Goal: Complete application form

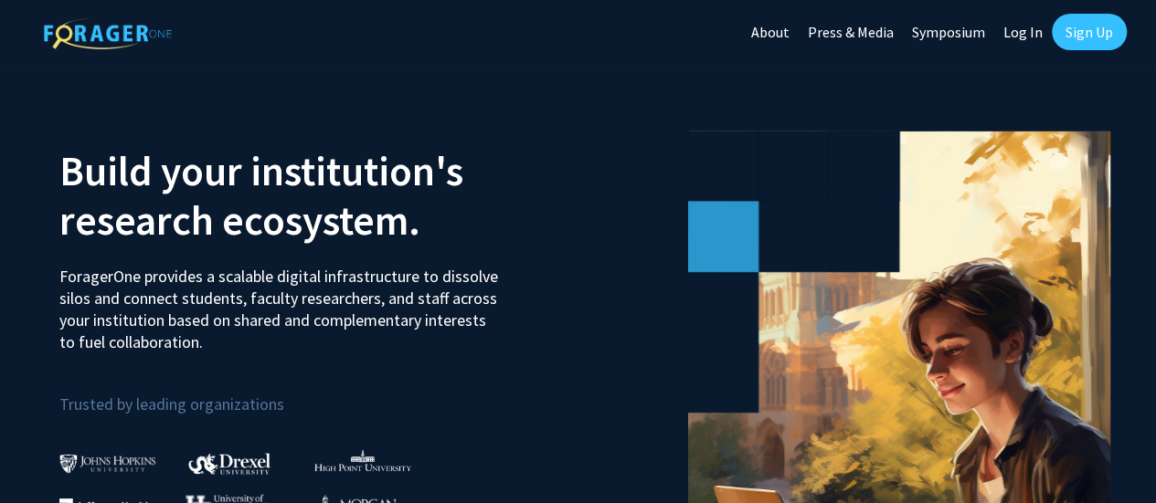
click at [1083, 28] on link "Sign Up" at bounding box center [1089, 32] width 75 height 37
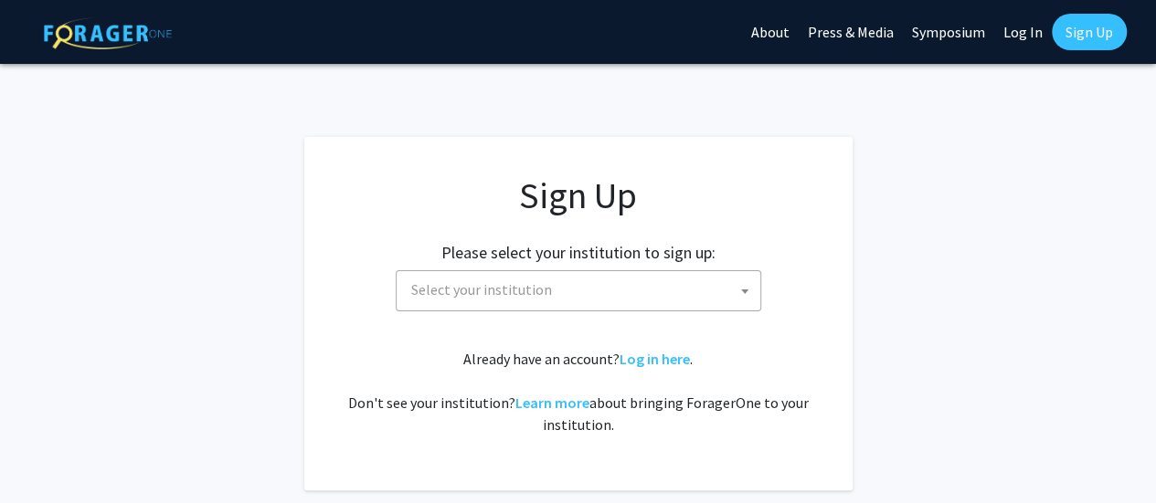
click at [630, 291] on span "Select your institution" at bounding box center [582, 289] width 356 height 37
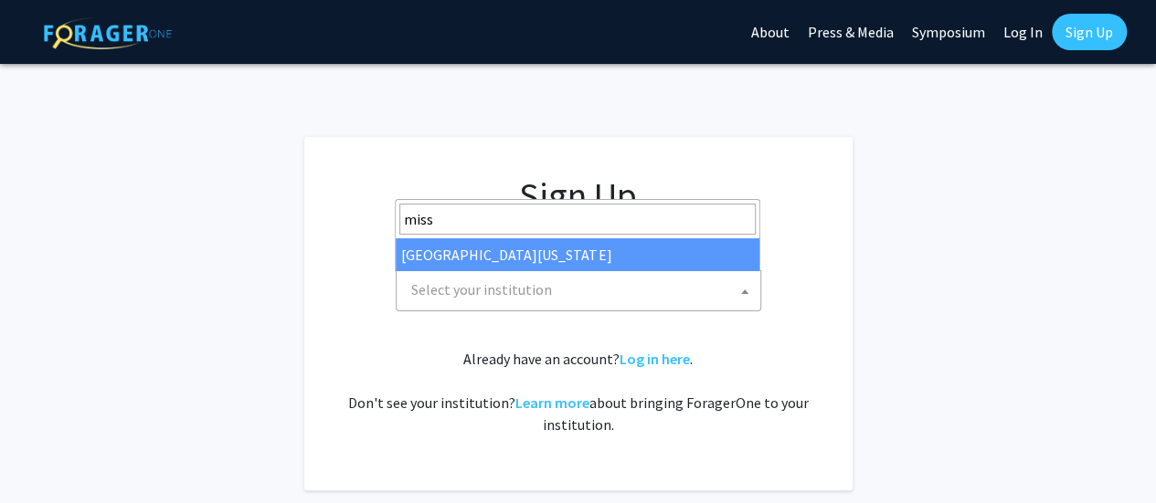
type input "miss"
select select "33"
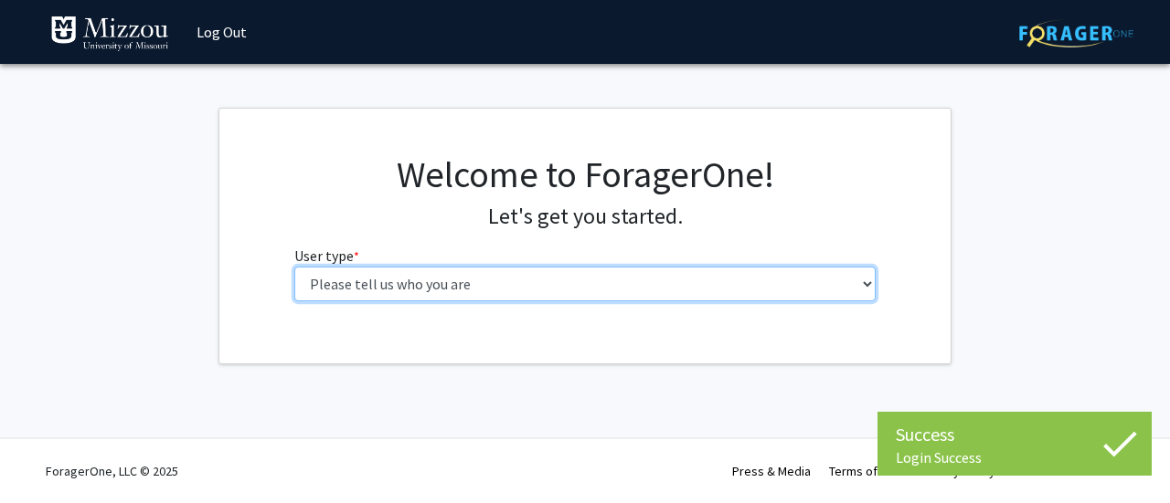
click at [501, 284] on select "Please tell us who you are Undergraduate Student Master's Student Doctoral Cand…" at bounding box center [585, 284] width 582 height 35
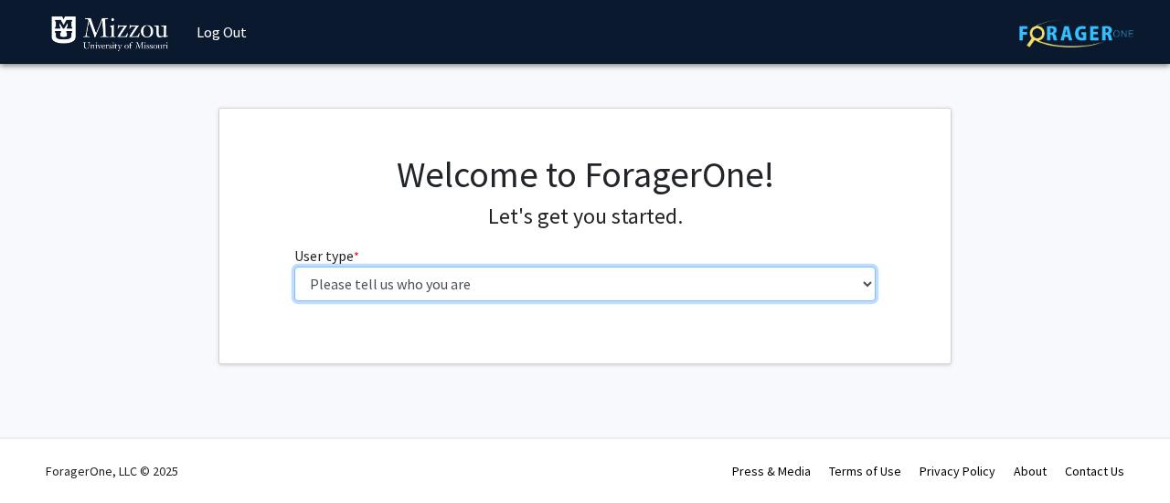
select select "1: undergrad"
click at [294, 267] on select "Please tell us who you are Undergraduate Student Master's Student Doctoral Cand…" at bounding box center [585, 284] width 582 height 35
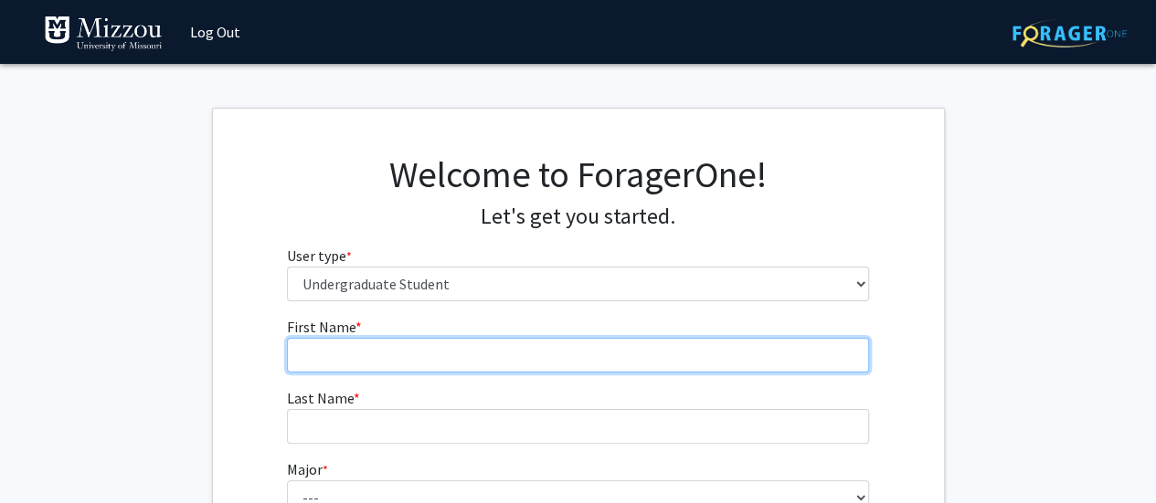
click at [402, 348] on input "First Name * required" at bounding box center [578, 355] width 582 height 35
type input "[PERSON_NAME]"
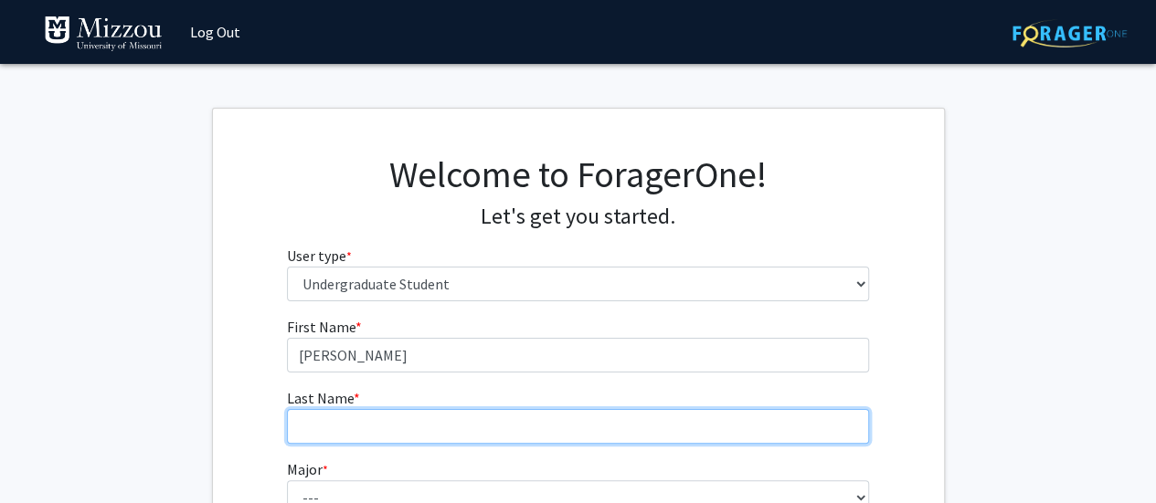
click at [359, 428] on input "Last Name * required" at bounding box center [578, 426] width 582 height 35
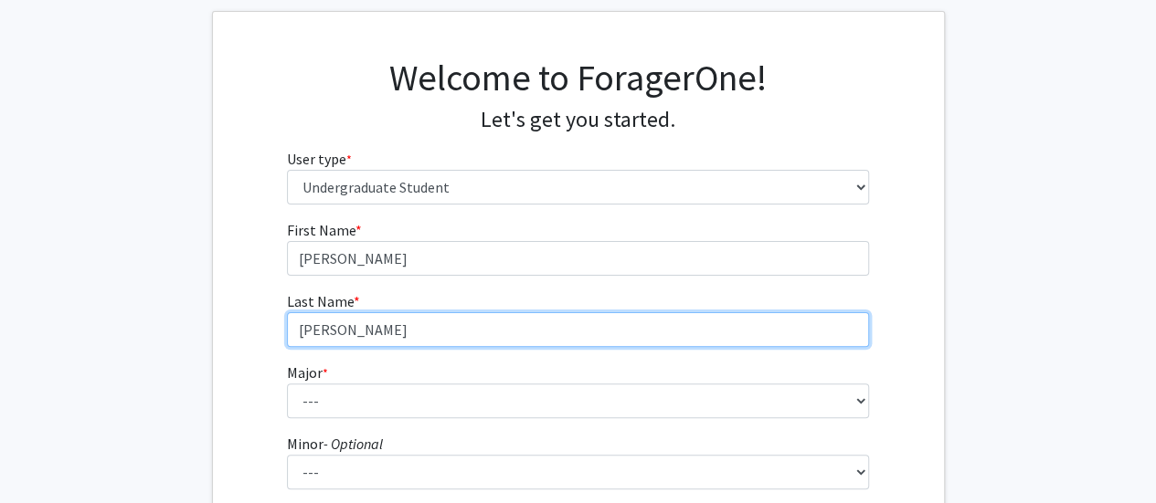
scroll to position [100, 0]
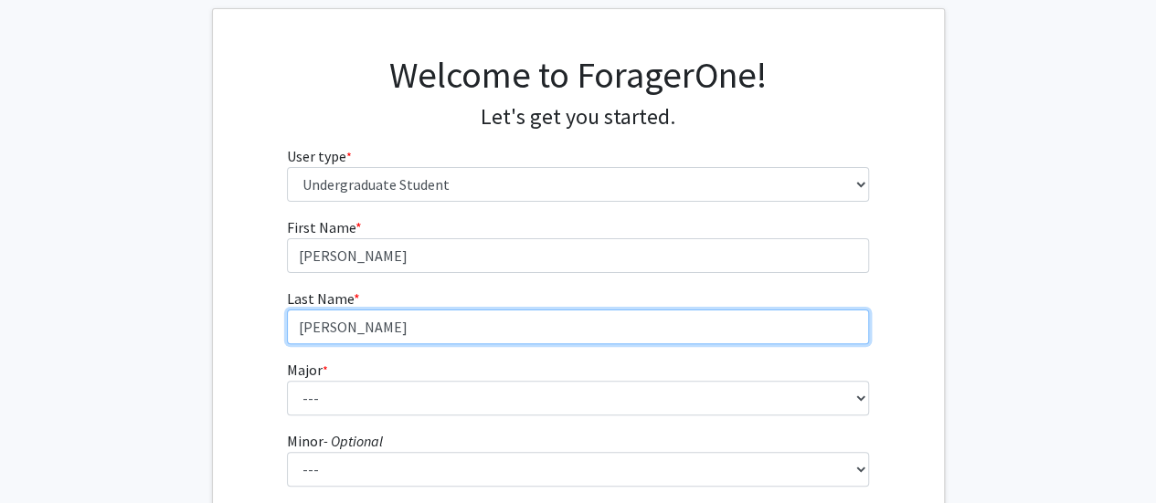
type input "[PERSON_NAME]"
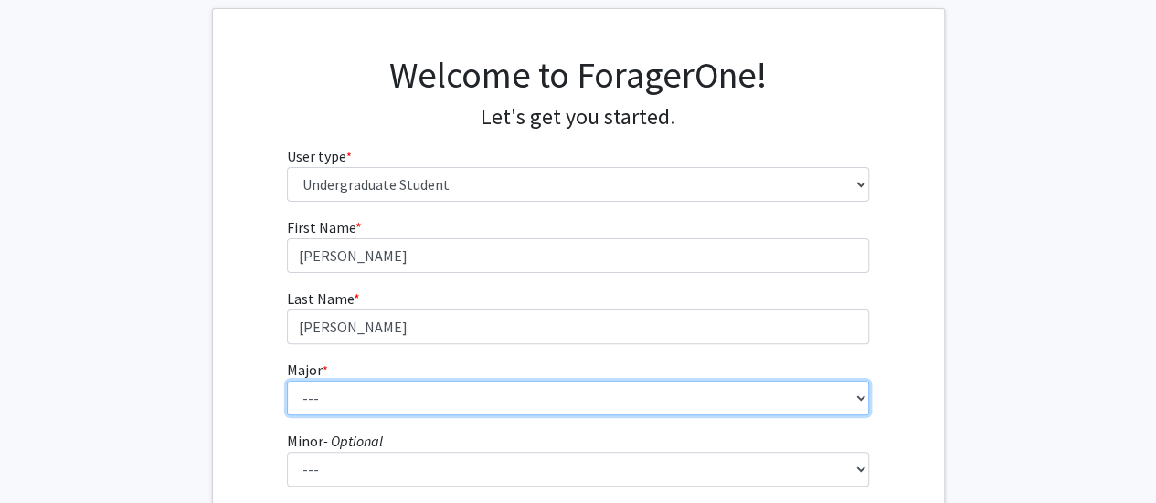
click at [323, 397] on select "--- Agribusiness Management Agricultural Education Agricultural Education: Comm…" at bounding box center [578, 398] width 582 height 35
select select "135: 2628"
click at [287, 381] on select "--- Agribusiness Management Agricultural Education Agricultural Education: Comm…" at bounding box center [578, 398] width 582 height 35
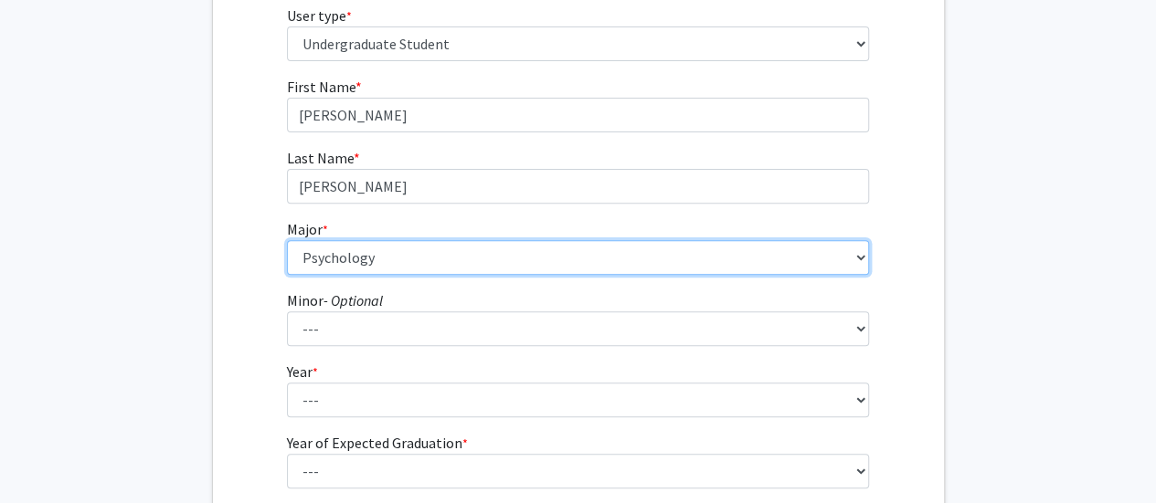
scroll to position [249, 0]
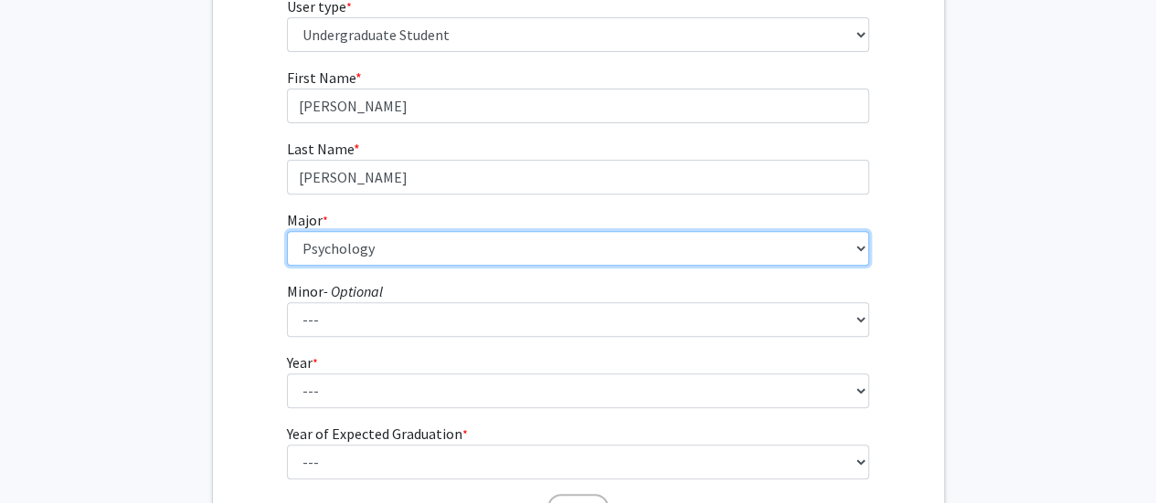
click at [386, 246] on select "--- Agribusiness Management Agricultural Education Agricultural Education: Comm…" at bounding box center [578, 248] width 582 height 35
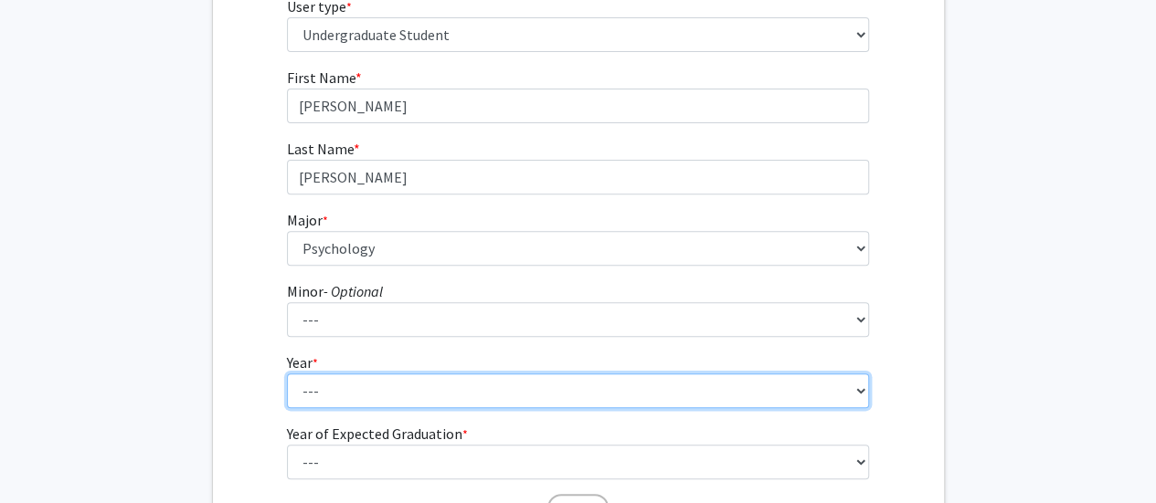
click at [354, 393] on select "--- First-year Sophomore Junior Senior Postbaccalaureate Certificate" at bounding box center [578, 391] width 582 height 35
select select "3: junior"
click at [287, 374] on select "--- First-year Sophomore Junior Senior Postbaccalaureate Certificate" at bounding box center [578, 391] width 582 height 35
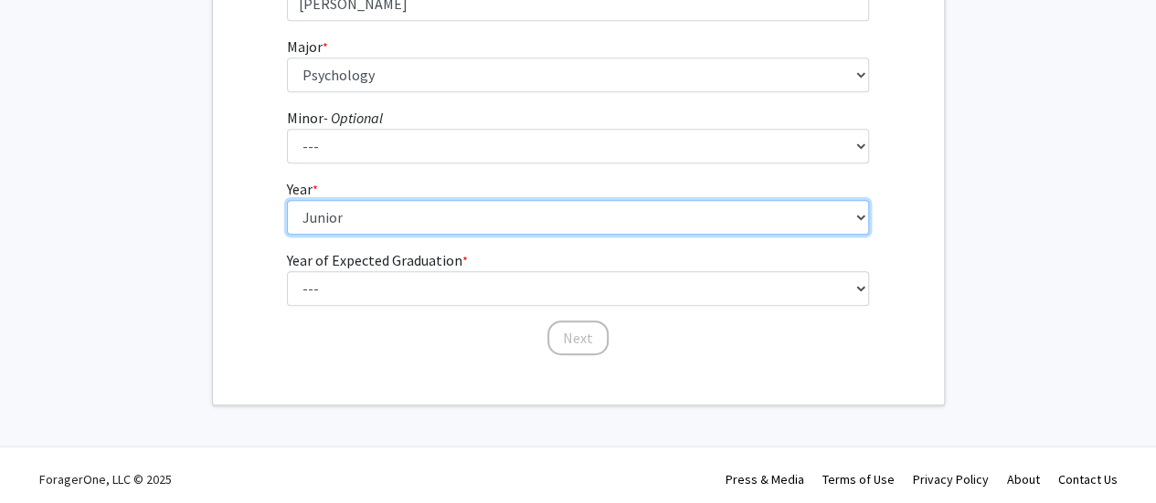
scroll to position [425, 0]
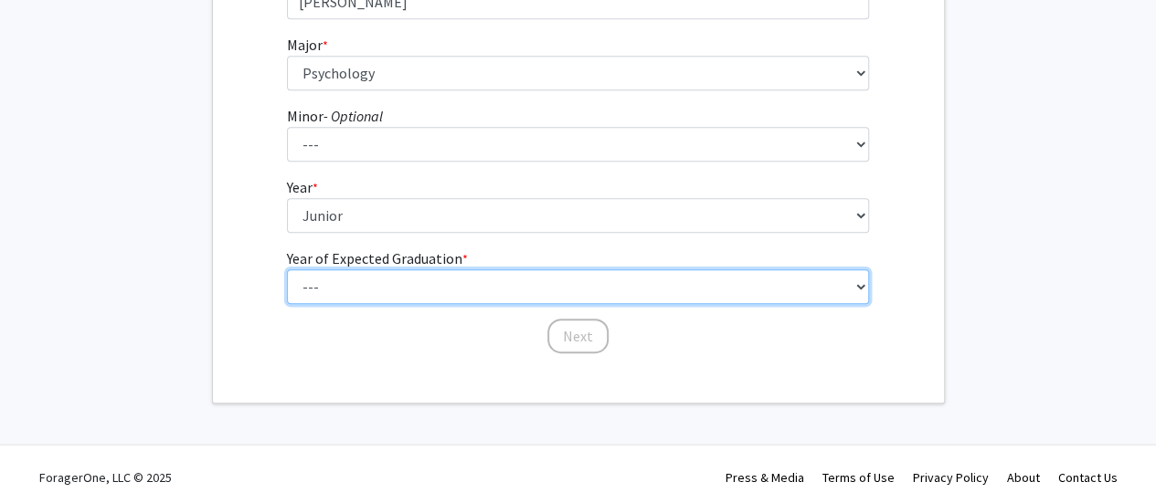
click at [352, 295] on select "--- 2025 2026 2027 2028 2029 2030 2031 2032 2033 2034" at bounding box center [578, 287] width 582 height 35
select select "3: 2027"
click at [287, 270] on select "--- 2025 2026 2027 2028 2029 2030 2031 2032 2033 2034" at bounding box center [578, 287] width 582 height 35
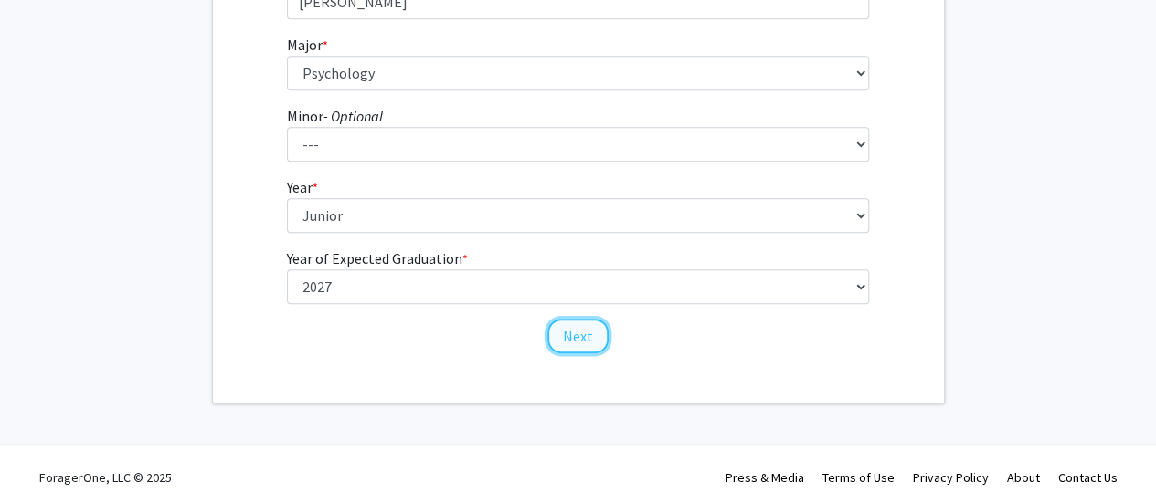
click at [572, 344] on button "Next" at bounding box center [577, 336] width 61 height 35
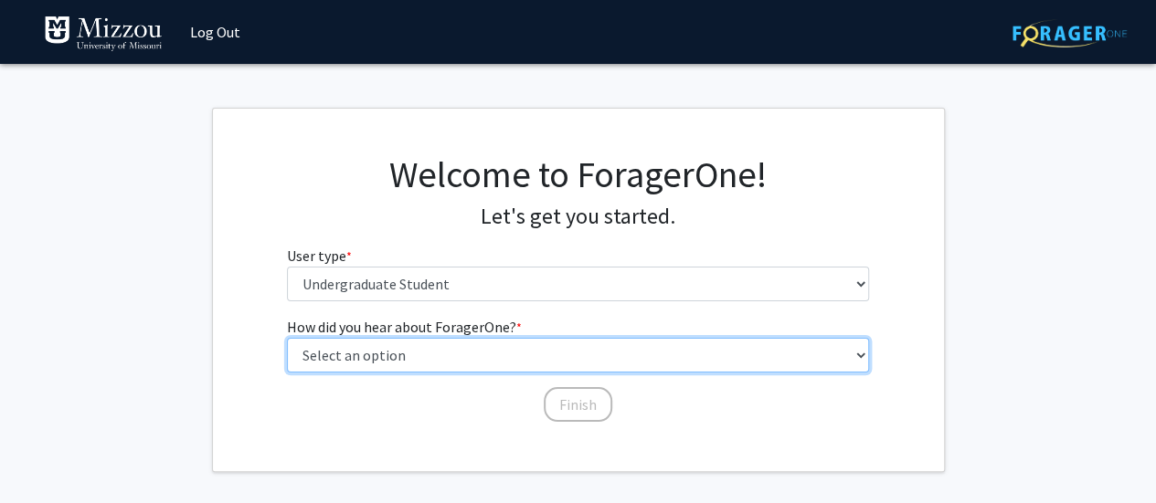
click at [495, 359] on select "Select an option Peer/student recommendation Faculty/staff recommendation Unive…" at bounding box center [578, 355] width 582 height 35
select select "2: faculty_recommendation"
click at [287, 338] on select "Select an option Peer/student recommendation Faculty/staff recommendation Unive…" at bounding box center [578, 355] width 582 height 35
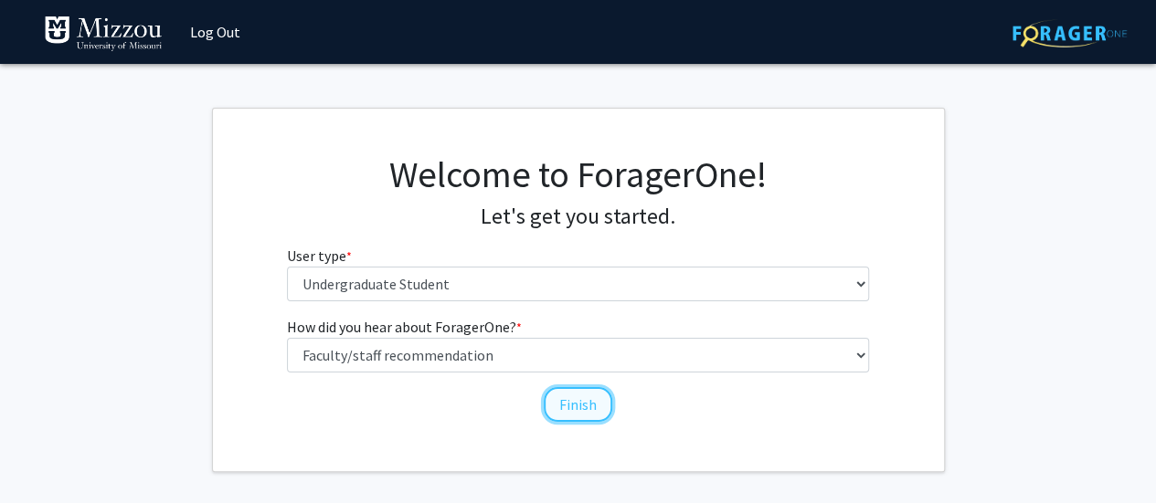
click at [583, 393] on button "Finish" at bounding box center [578, 404] width 69 height 35
